Goal: Navigation & Orientation: Find specific page/section

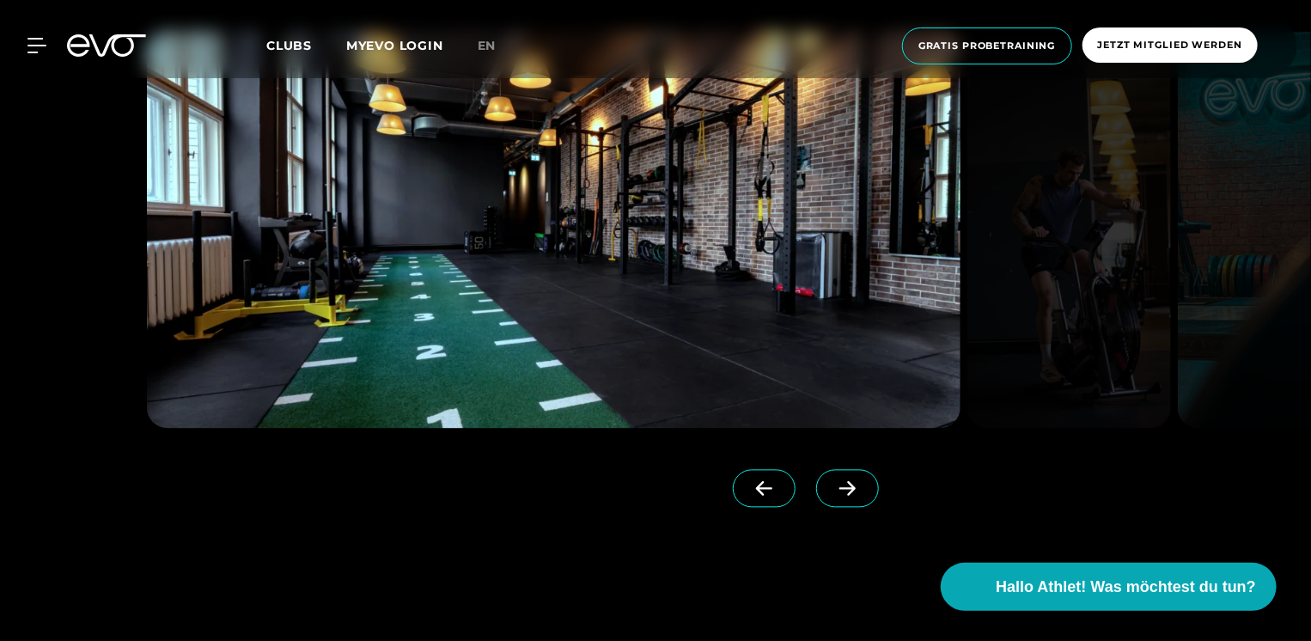
scroll to position [1633, 0]
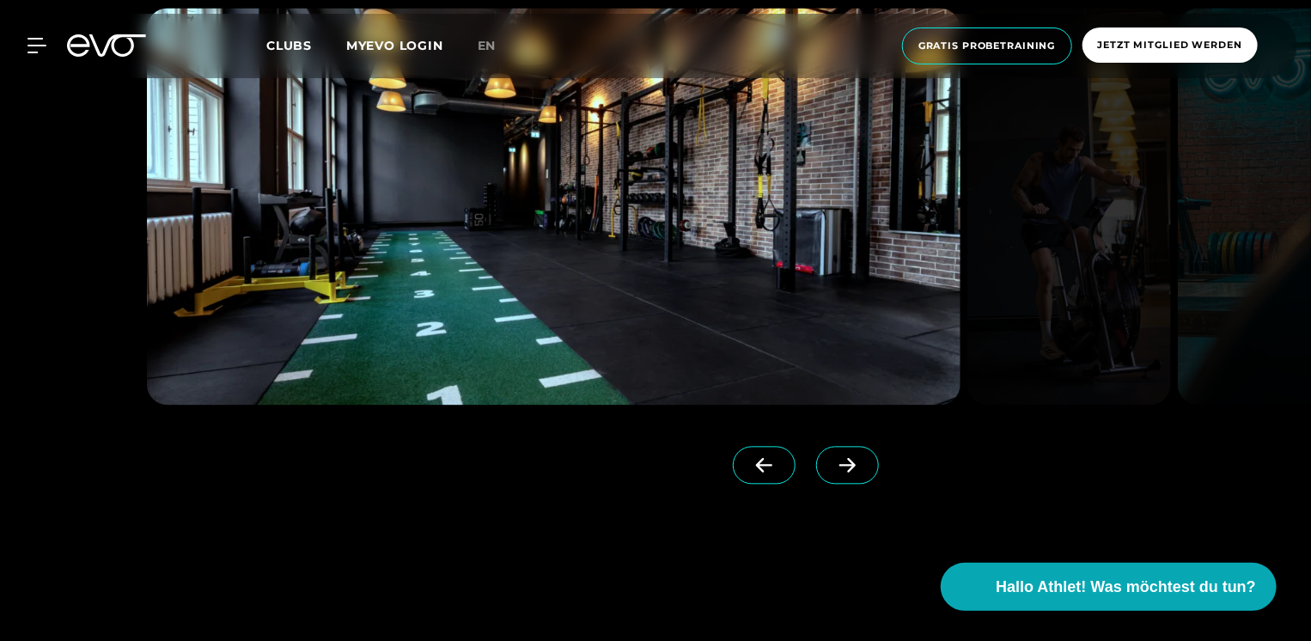
click at [833, 459] on icon at bounding box center [848, 465] width 30 height 15
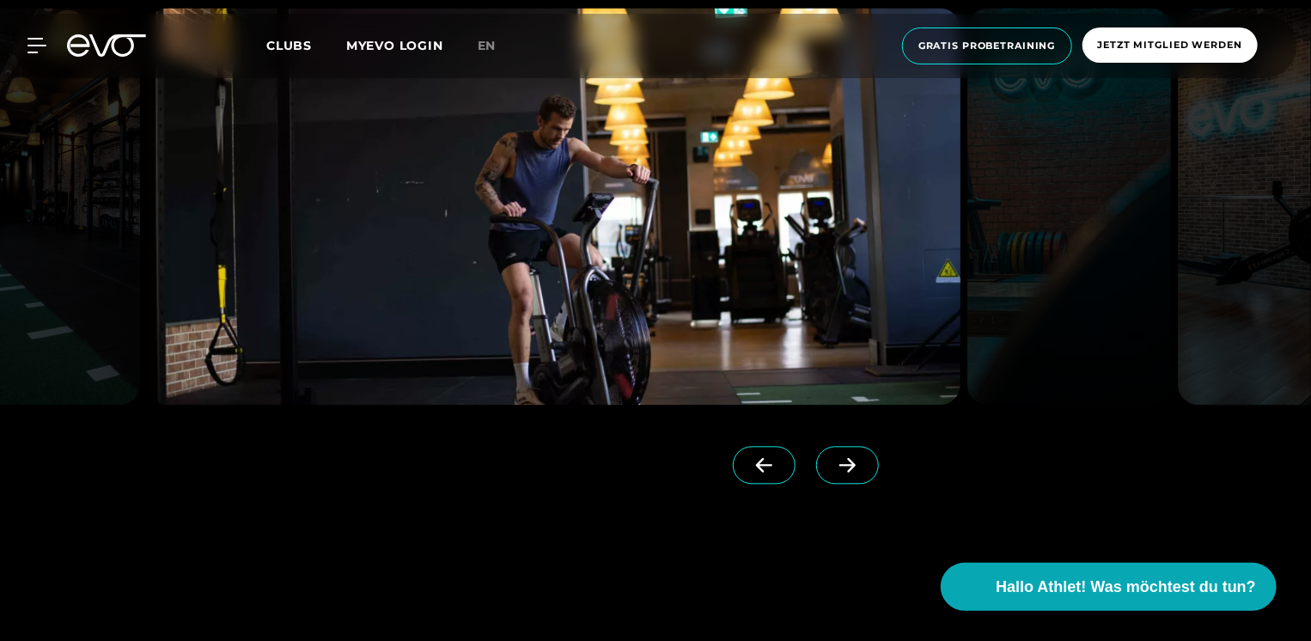
click at [833, 469] on icon at bounding box center [848, 465] width 30 height 15
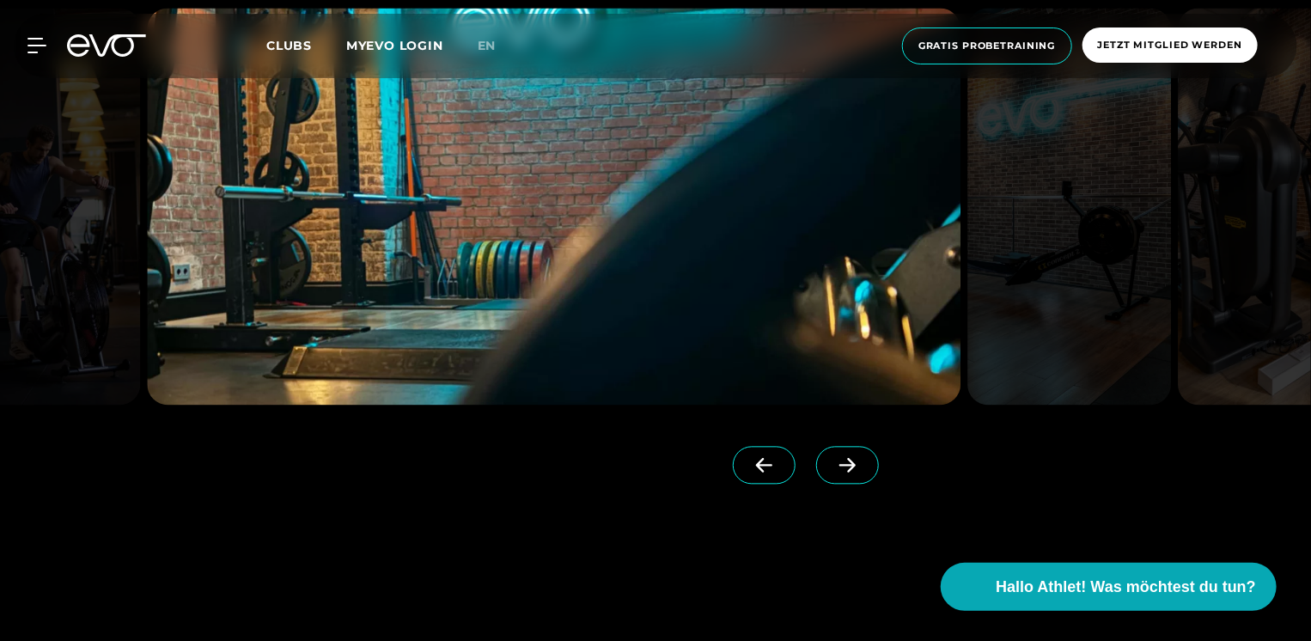
click at [833, 469] on icon at bounding box center [848, 465] width 30 height 15
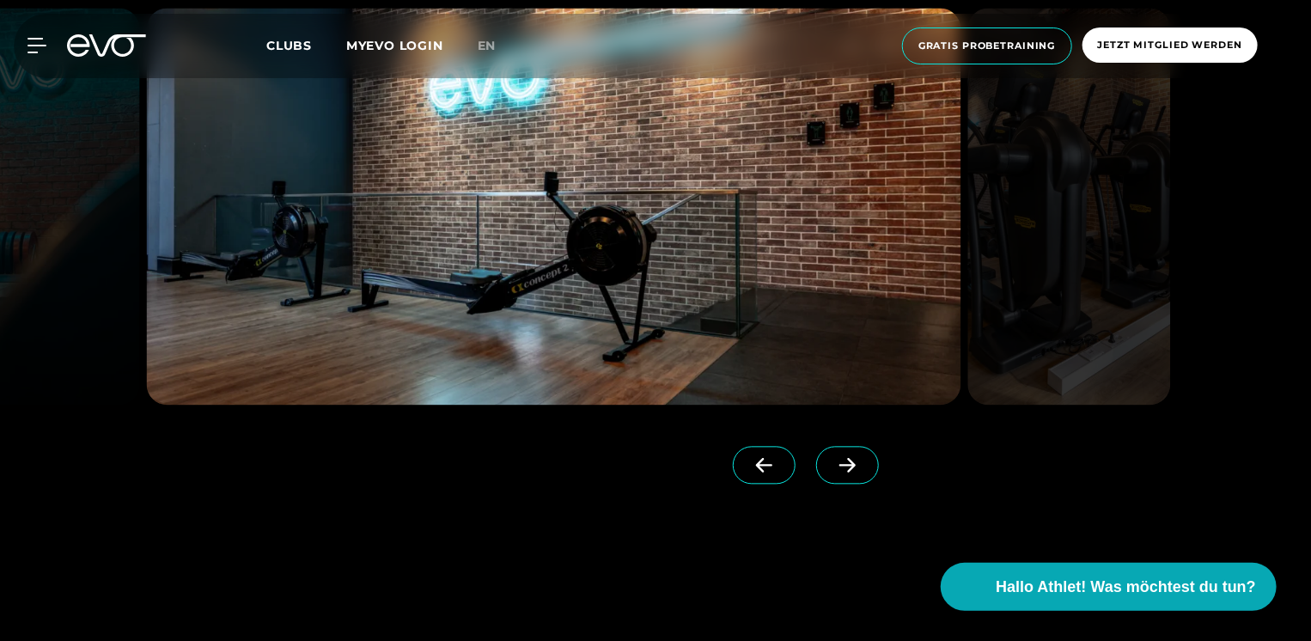
click at [833, 469] on icon at bounding box center [848, 465] width 30 height 15
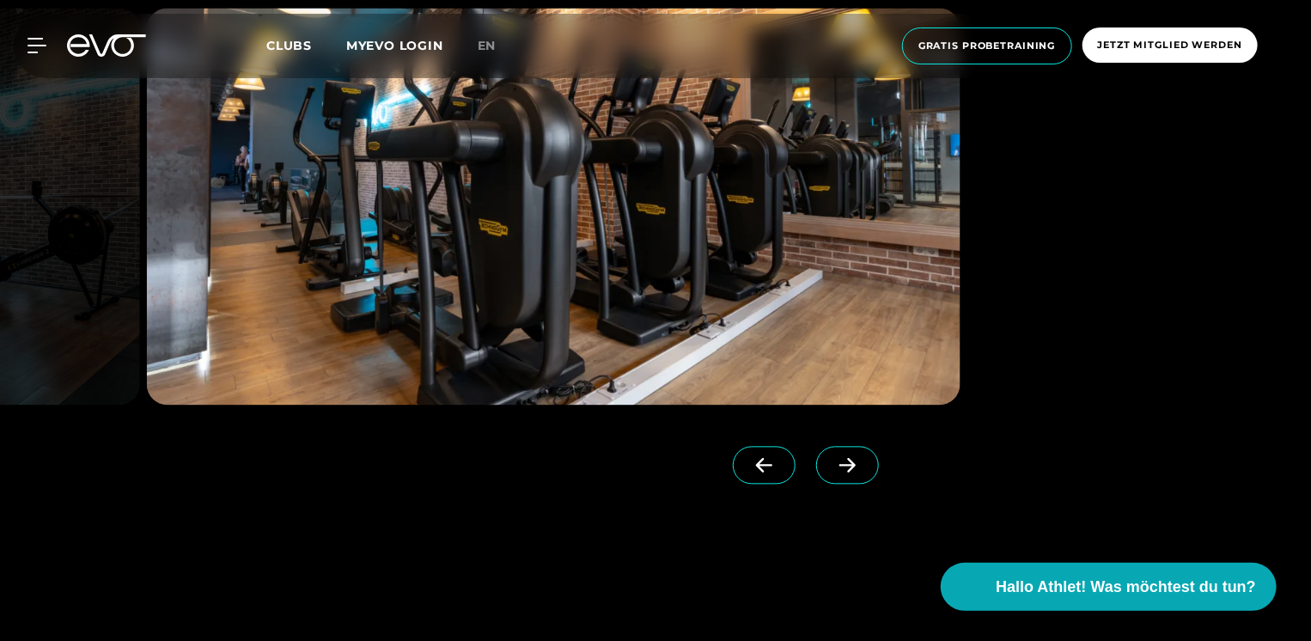
click at [833, 469] on icon at bounding box center [848, 465] width 30 height 15
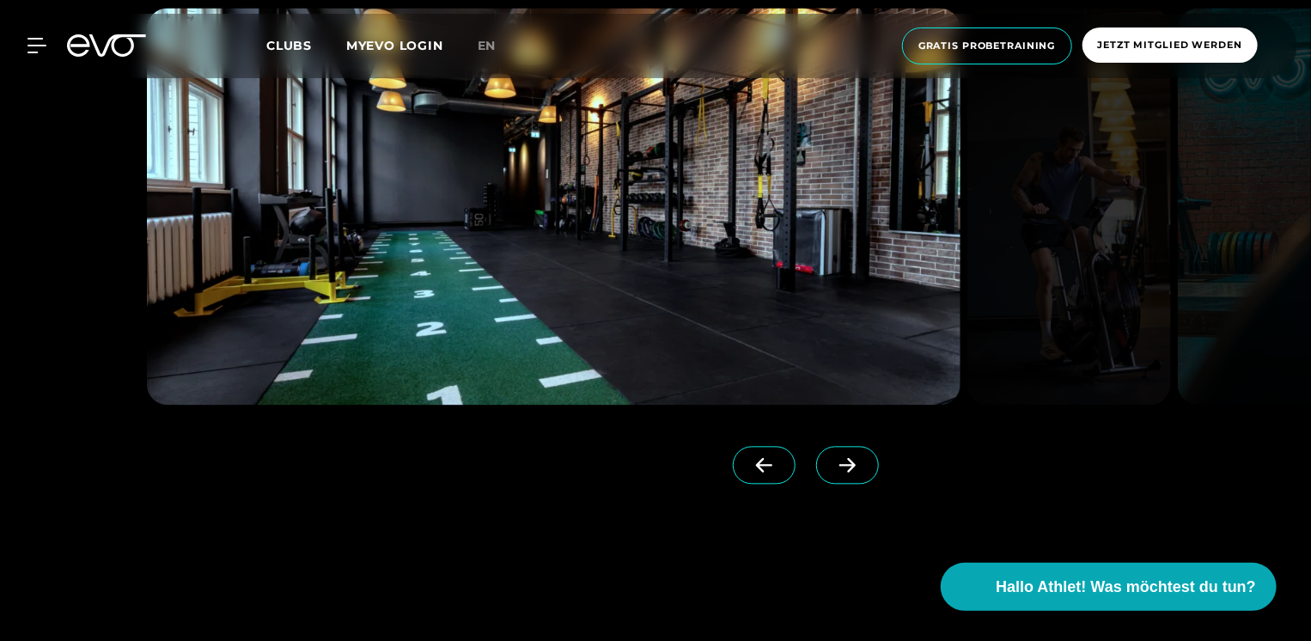
click at [833, 469] on icon at bounding box center [848, 465] width 30 height 15
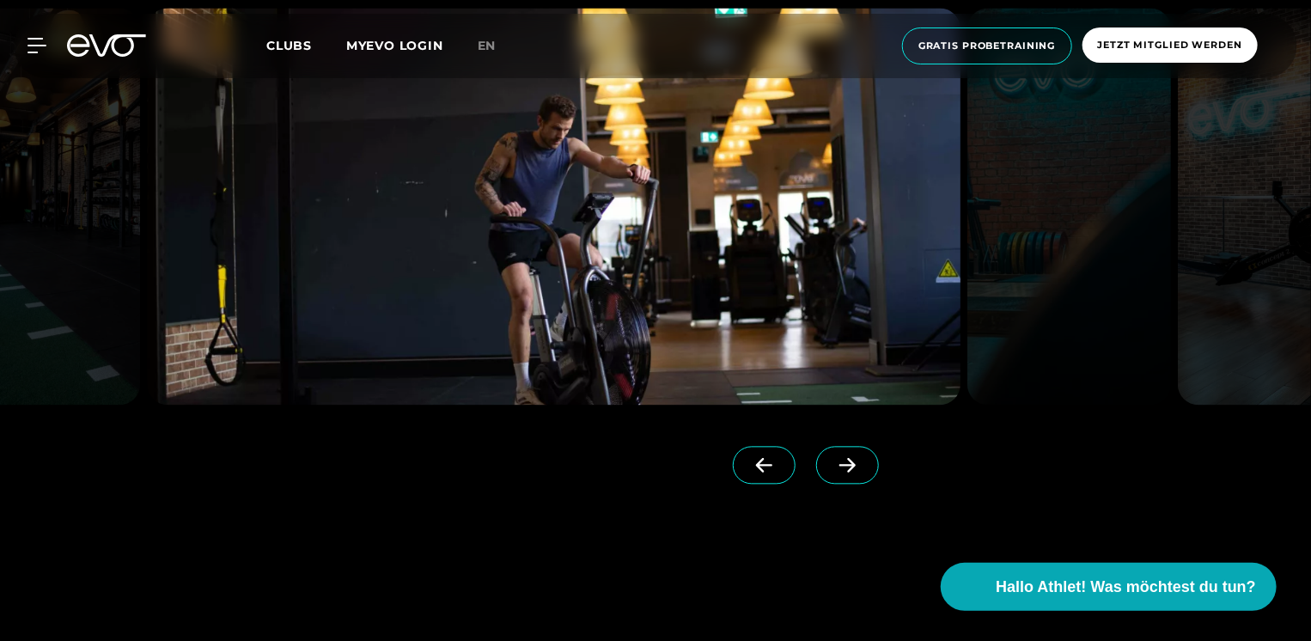
click at [833, 469] on icon at bounding box center [848, 465] width 30 height 15
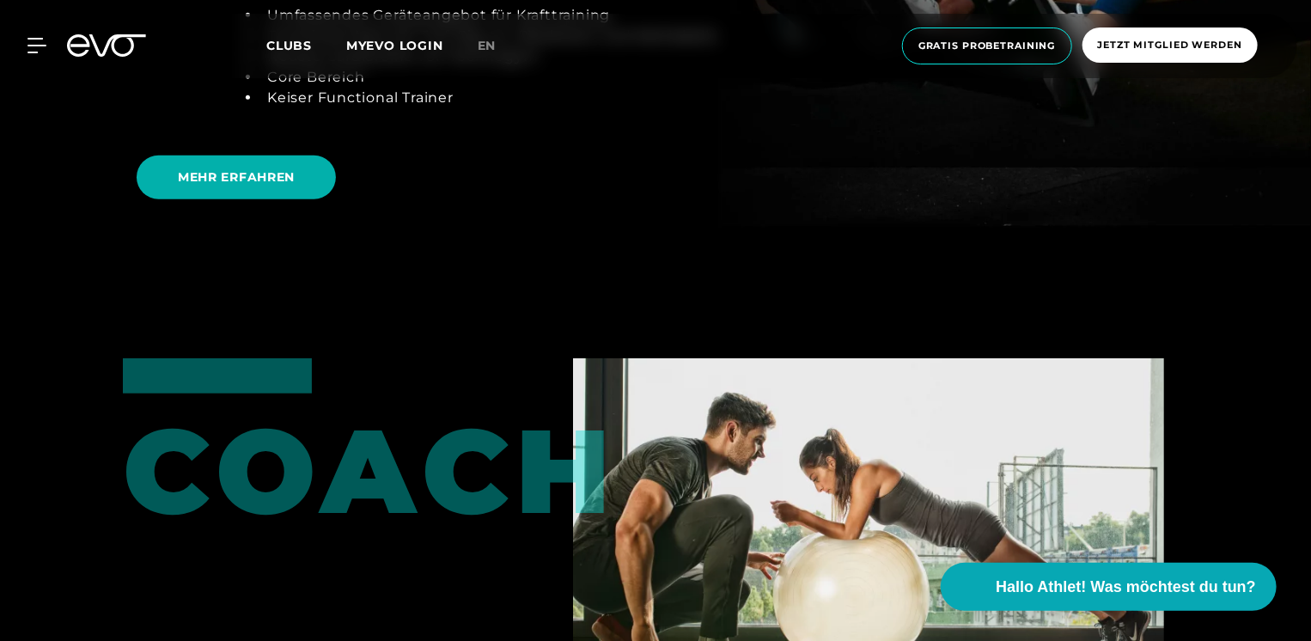
scroll to position [3610, 0]
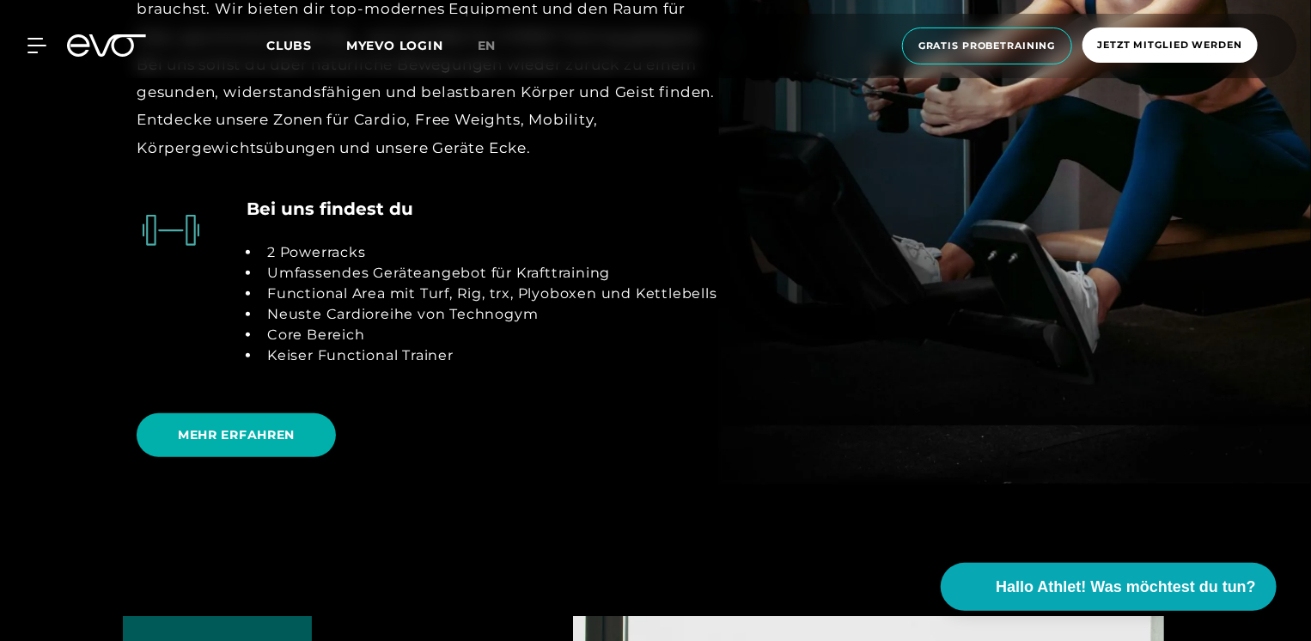
click at [40, 46] on icon at bounding box center [37, 45] width 19 height 15
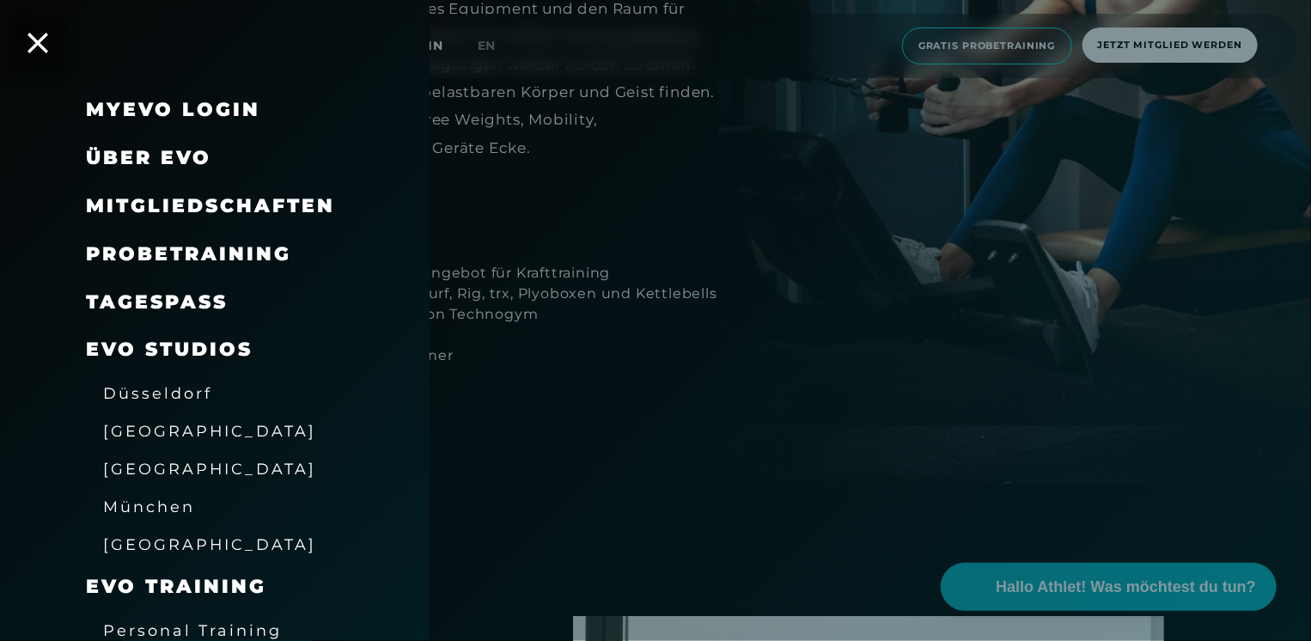
click at [195, 309] on link "TAGESPASS" at bounding box center [157, 301] width 142 height 23
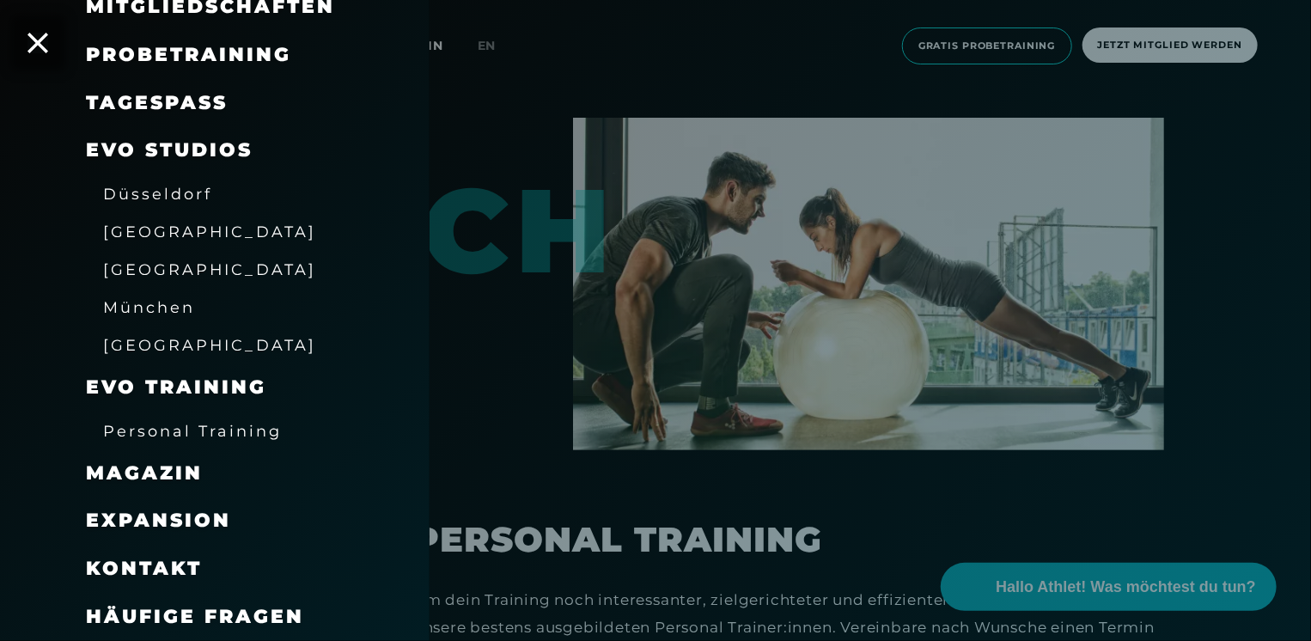
scroll to position [4125, 0]
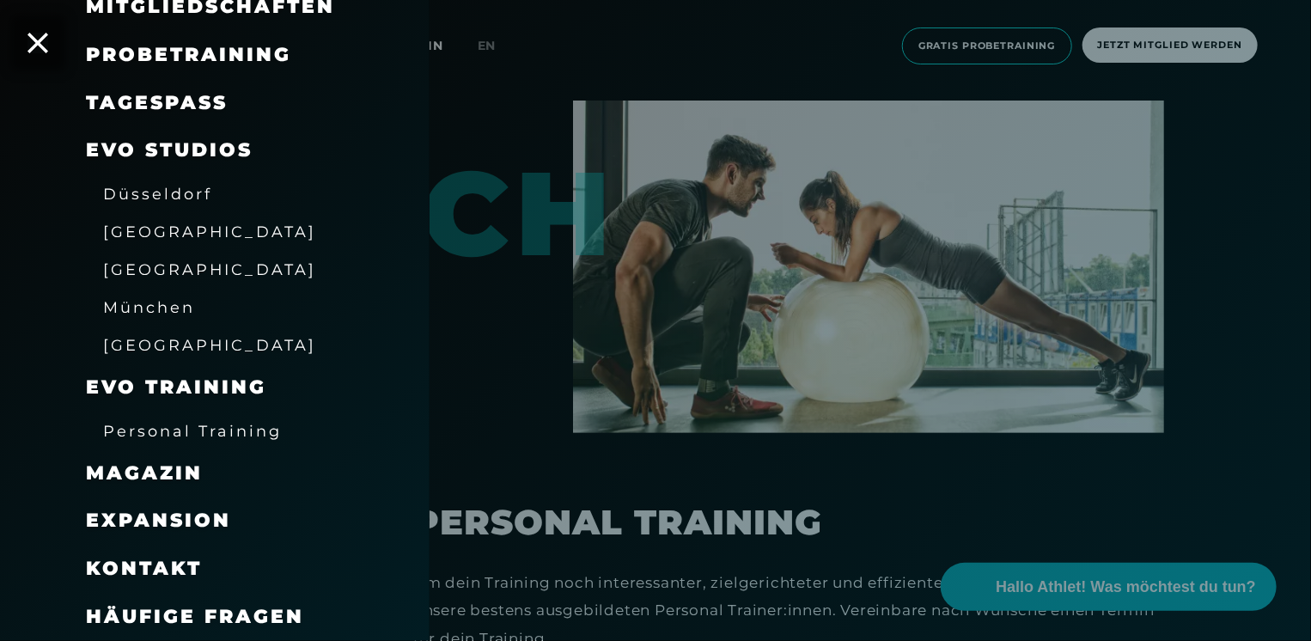
click at [209, 517] on span "Expansion" at bounding box center [158, 520] width 145 height 23
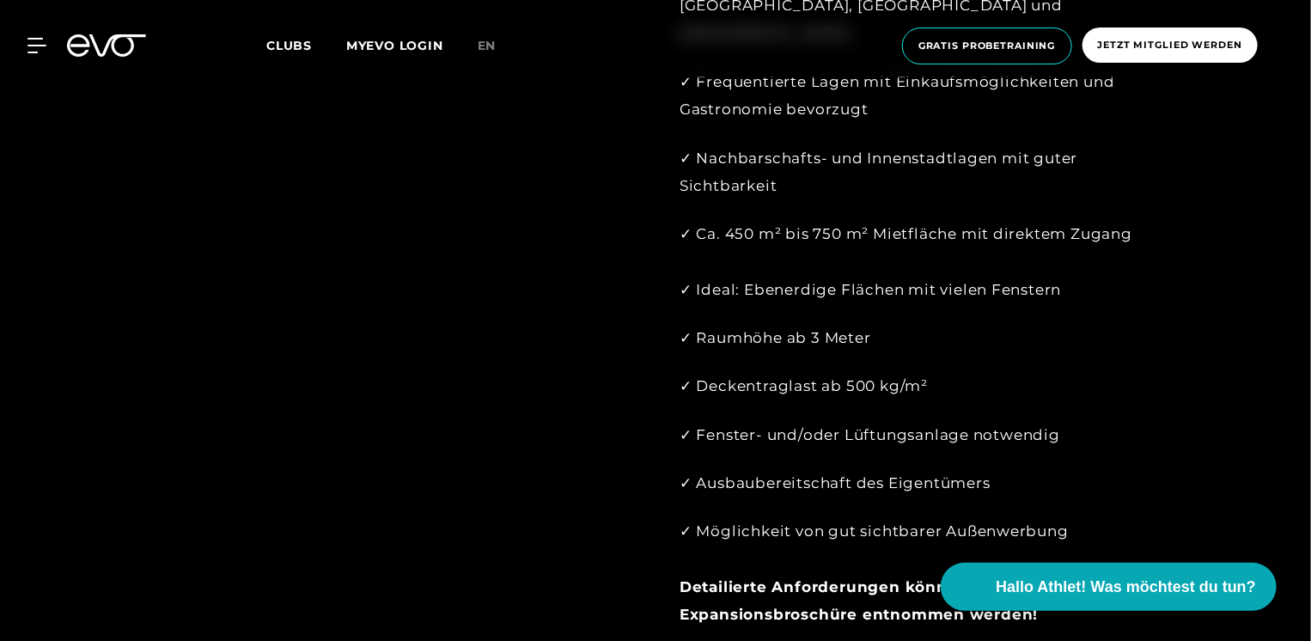
scroll to position [1633, 0]
